Goal: Information Seeking & Learning: Learn about a topic

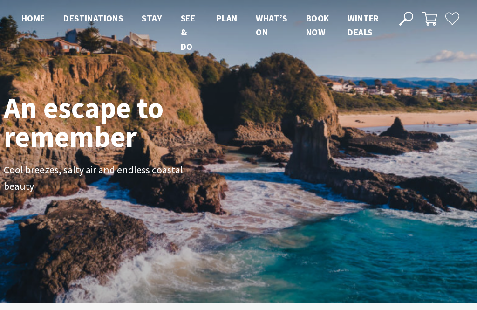
click at [364, 30] on span "Winter Deals" at bounding box center [362, 25] width 31 height 25
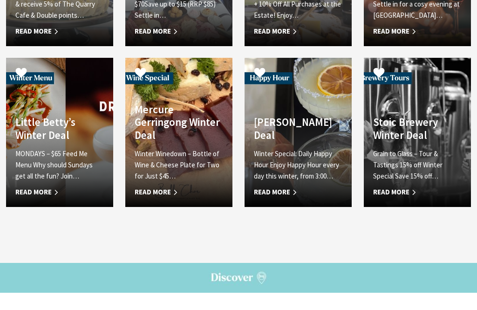
scroll to position [1307, 0]
click at [278, 186] on span "Read More" at bounding box center [298, 191] width 88 height 11
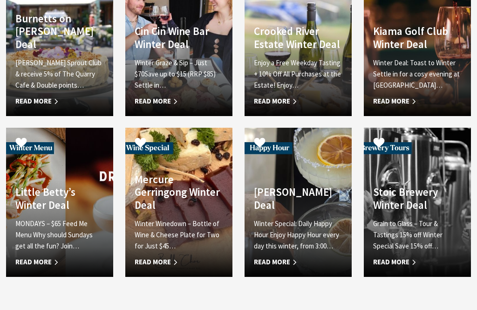
scroll to position [1239, 0]
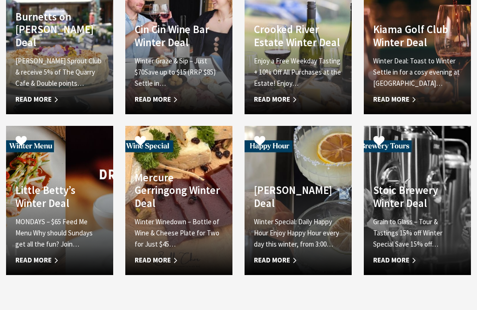
click at [183, 171] on h4 "Mercure Gerringong Winter Deal" at bounding box center [179, 190] width 88 height 39
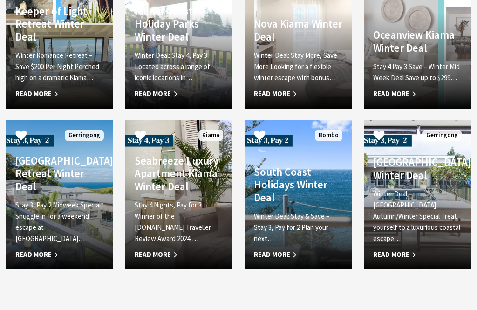
scroll to position [2181, 0]
click at [164, 199] on p "Stay 4 Nights, Pay for 3 Winner of the Booking.com Traveller Review Award 2024,…" at bounding box center [179, 221] width 88 height 45
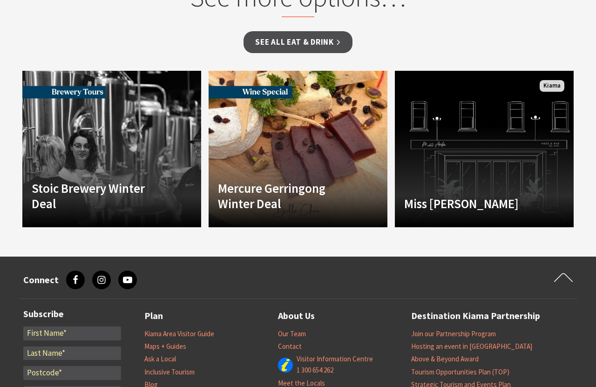
scroll to position [978, 0]
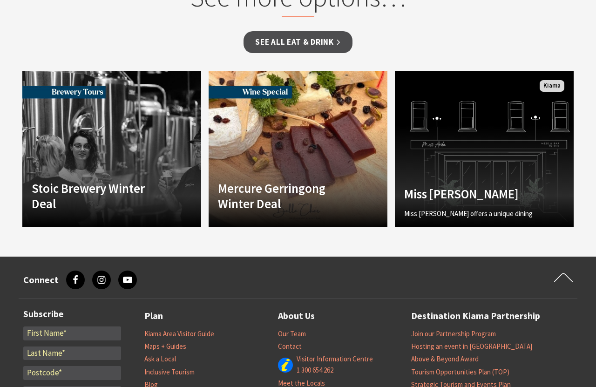
click at [505, 186] on div "Miss [PERSON_NAME] Miss [PERSON_NAME] offers a unique dining experience with a …" at bounding box center [471, 202] width 152 height 32
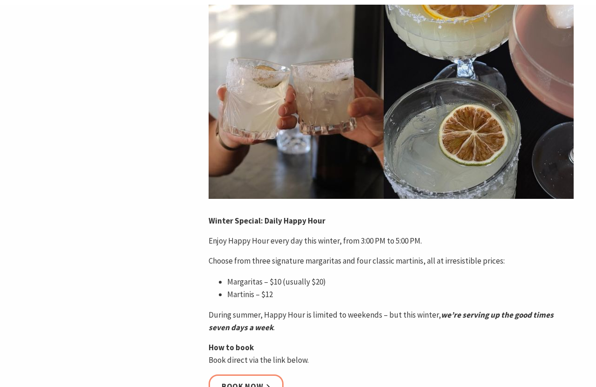
scroll to position [0, 0]
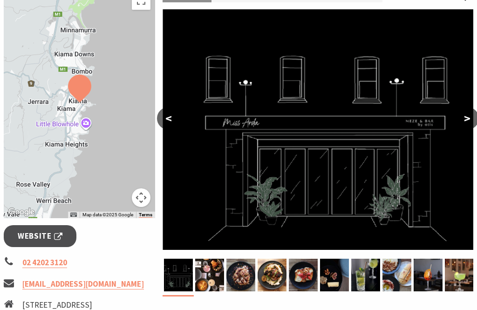
scroll to position [159, 0]
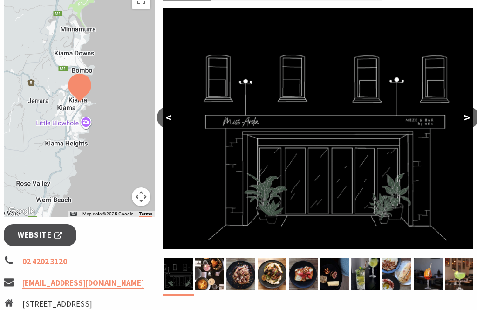
click at [472, 126] on button ">" at bounding box center [466, 117] width 23 height 22
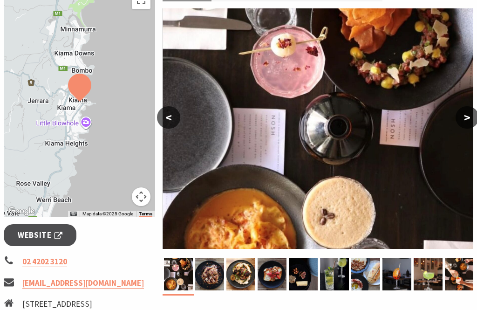
click at [465, 126] on button ">" at bounding box center [466, 117] width 23 height 22
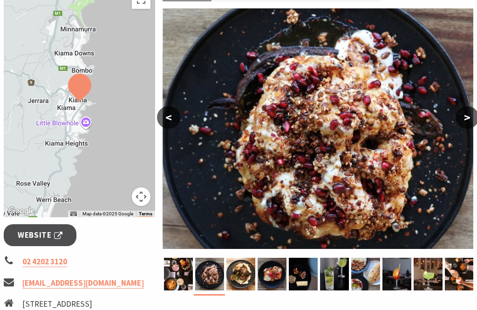
click at [462, 122] on button ">" at bounding box center [466, 117] width 23 height 22
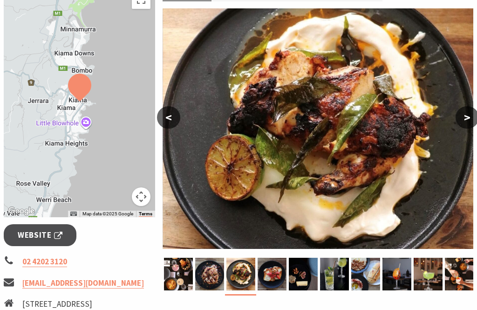
click at [460, 126] on button ">" at bounding box center [466, 117] width 23 height 22
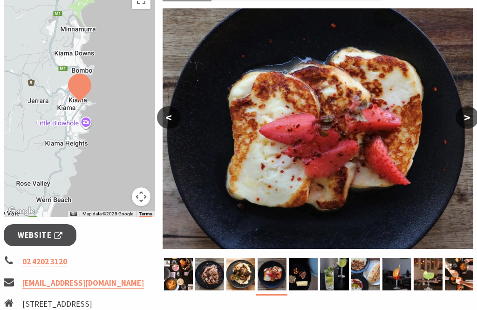
click at [457, 132] on img at bounding box center [318, 128] width 311 height 240
click at [464, 115] on button ">" at bounding box center [466, 117] width 23 height 22
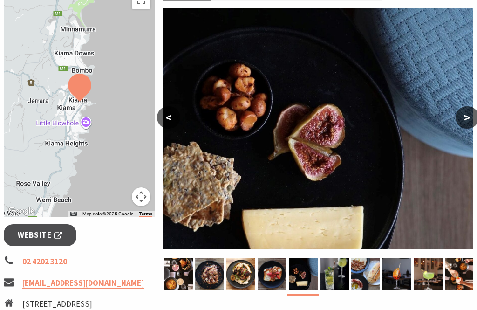
click at [466, 119] on button ">" at bounding box center [466, 117] width 23 height 22
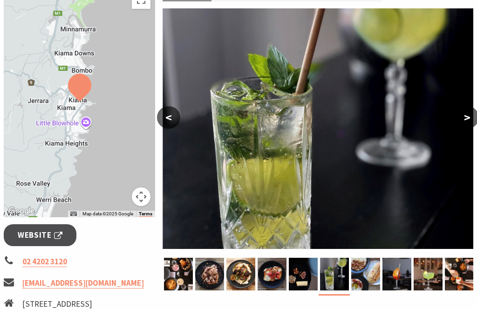
click at [465, 121] on button ">" at bounding box center [466, 117] width 23 height 22
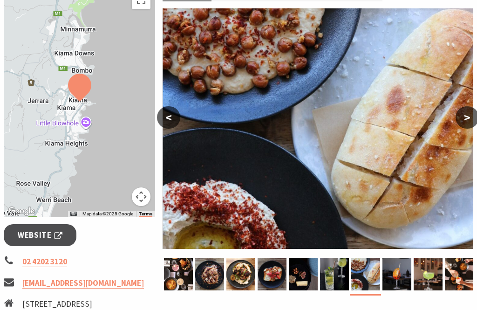
click at [465, 120] on button ">" at bounding box center [466, 117] width 23 height 22
click at [468, 116] on button ">" at bounding box center [466, 117] width 23 height 22
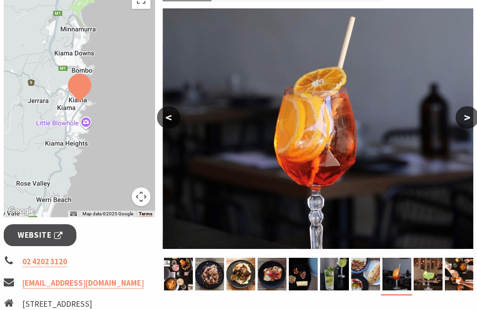
click at [463, 122] on button ">" at bounding box center [466, 117] width 23 height 22
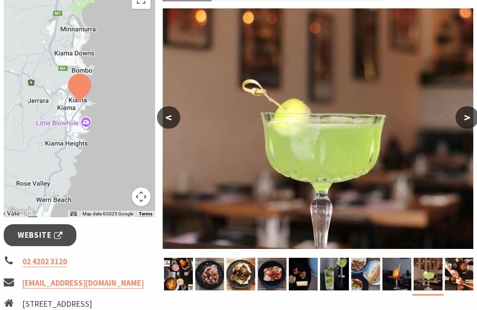
click at [461, 125] on button ">" at bounding box center [466, 117] width 23 height 22
click at [462, 119] on button ">" at bounding box center [466, 117] width 23 height 22
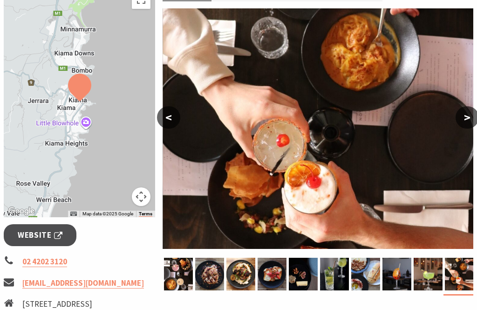
click at [471, 117] on button ">" at bounding box center [466, 117] width 23 height 22
click at [470, 114] on button ">" at bounding box center [466, 117] width 23 height 22
click at [463, 121] on button ">" at bounding box center [466, 117] width 23 height 22
click at [466, 118] on button ">" at bounding box center [466, 117] width 23 height 22
click at [473, 119] on button ">" at bounding box center [466, 117] width 23 height 22
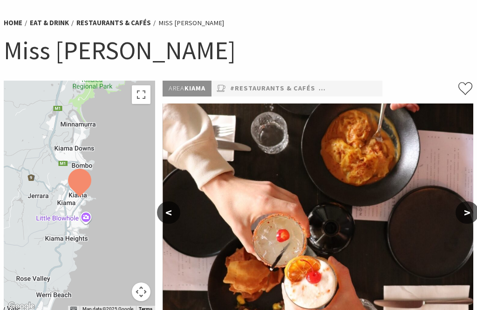
scroll to position [0, 0]
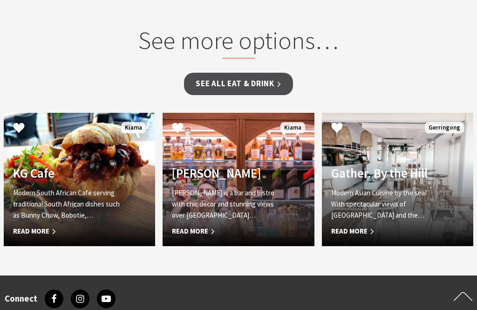
scroll to position [1016, 0]
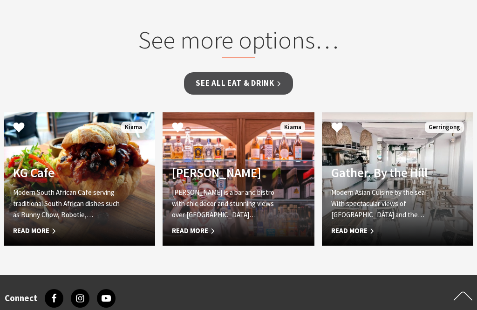
click at [267, 172] on h4 "[PERSON_NAME]" at bounding box center [227, 172] width 110 height 15
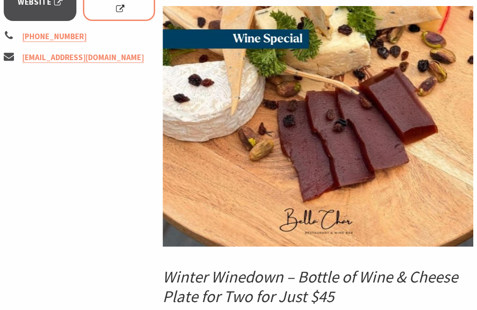
scroll to position [161, 0]
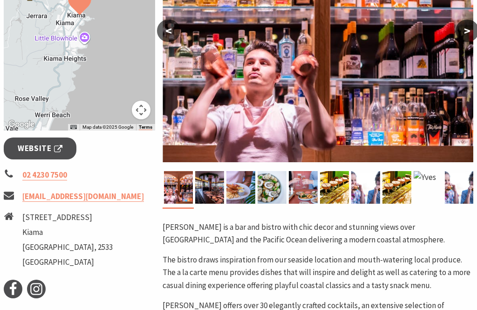
scroll to position [246, 0]
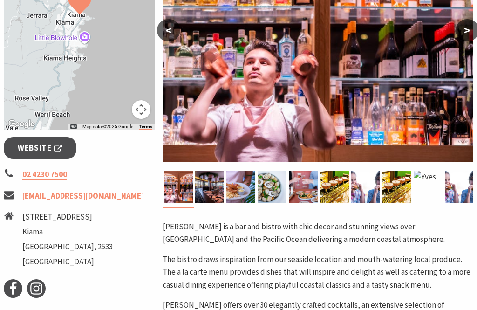
click at [211, 192] on img at bounding box center [209, 186] width 29 height 33
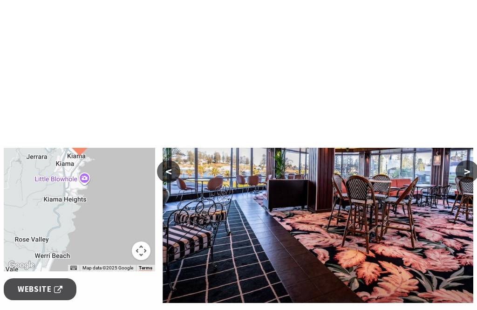
scroll to position [0, 0]
